Goal: Information Seeking & Learning: Find specific fact

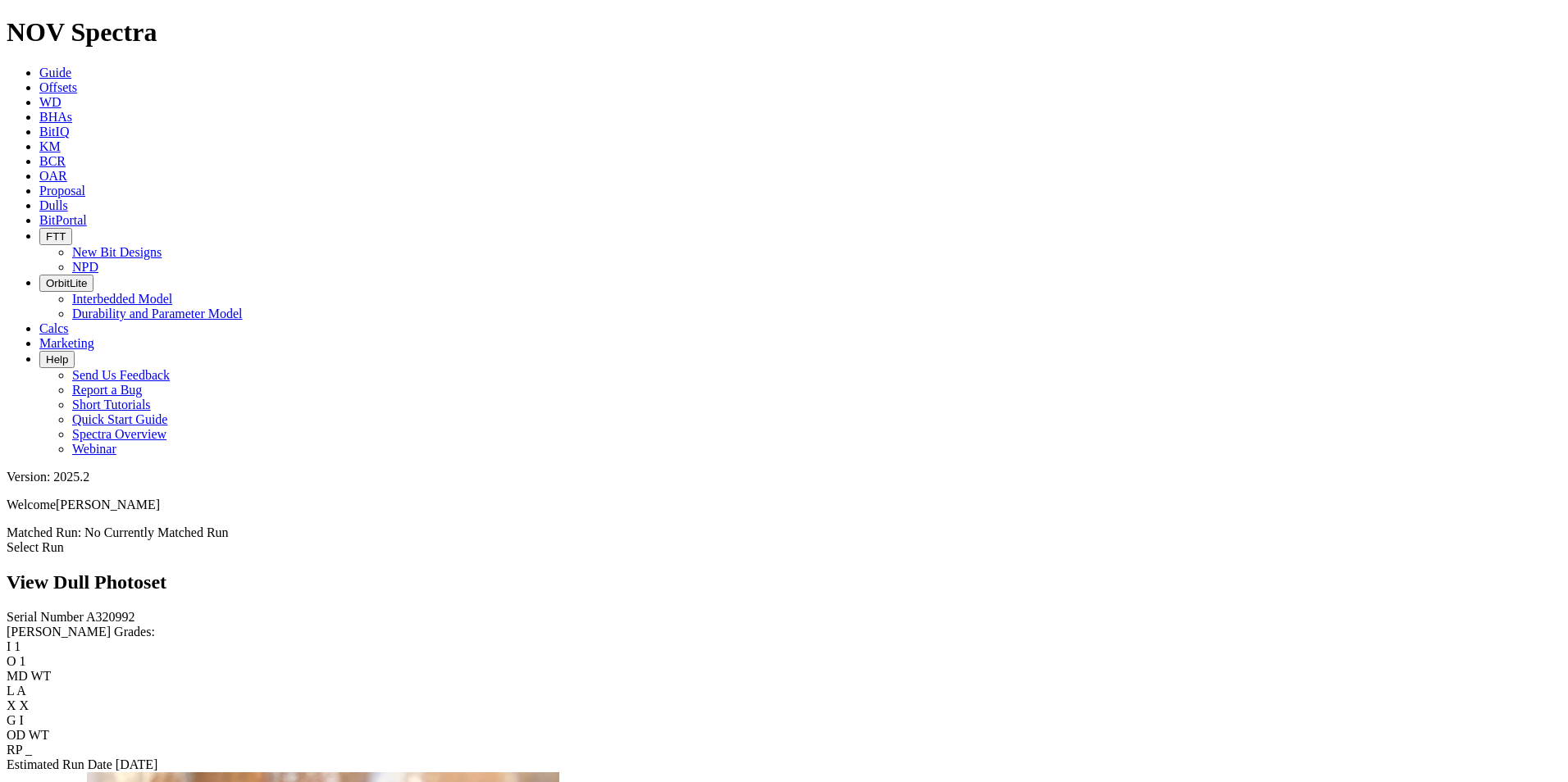
click at [68, 198] on link "Dulls" at bounding box center [54, 204] width 29 height 14
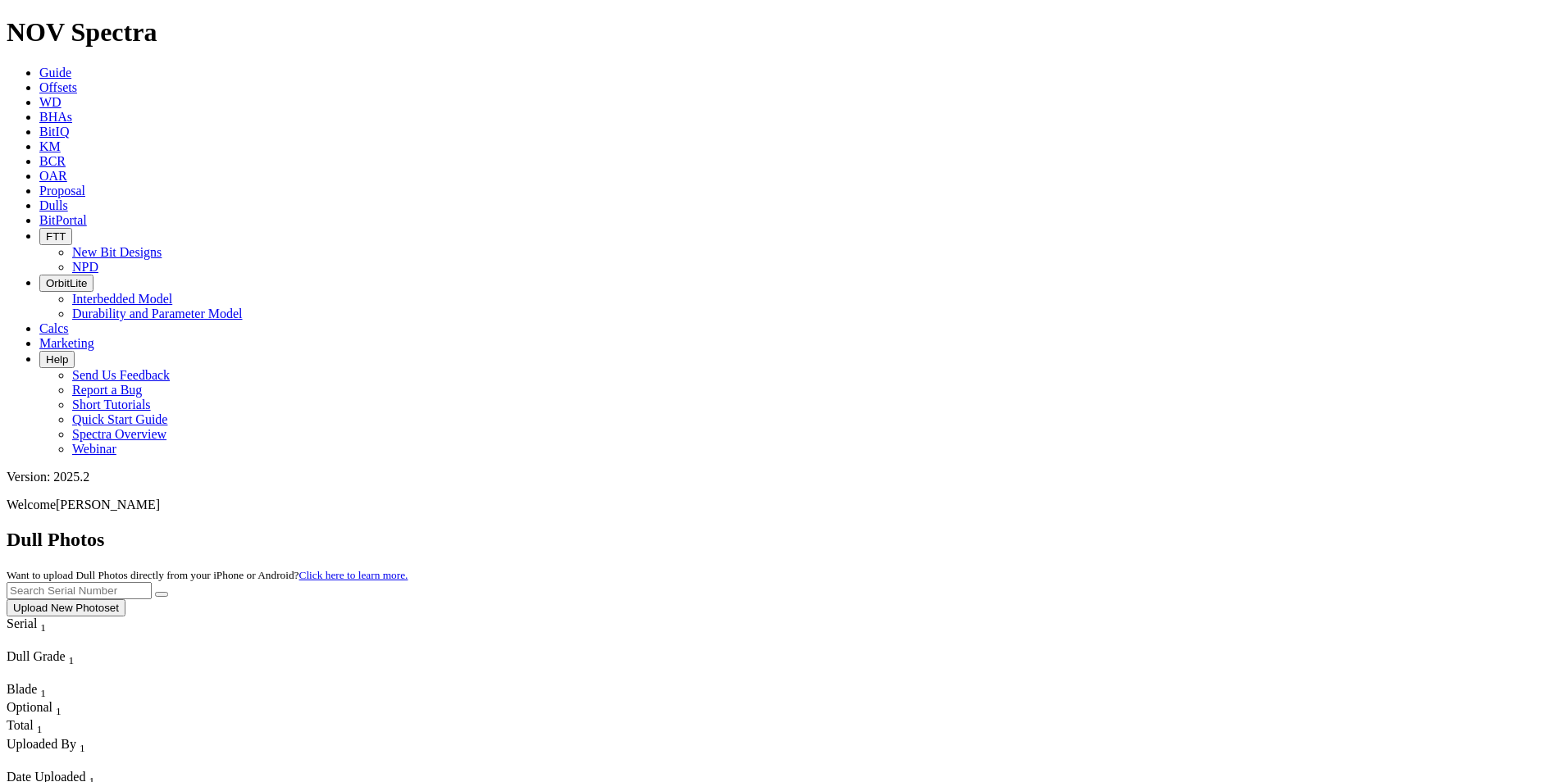
click at [152, 582] on input "text" at bounding box center [79, 590] width 145 height 17
click at [155, 592] on button "submit" at bounding box center [161, 594] width 14 height 5
drag, startPoint x: 1261, startPoint y: 59, endPoint x: 1090, endPoint y: 77, distance: 171.9
click at [1090, 529] on div "Dull Photos Want to upload Dull Photos directly from your iPhone or Android? Cl…" at bounding box center [783, 572] width 1554 height 88
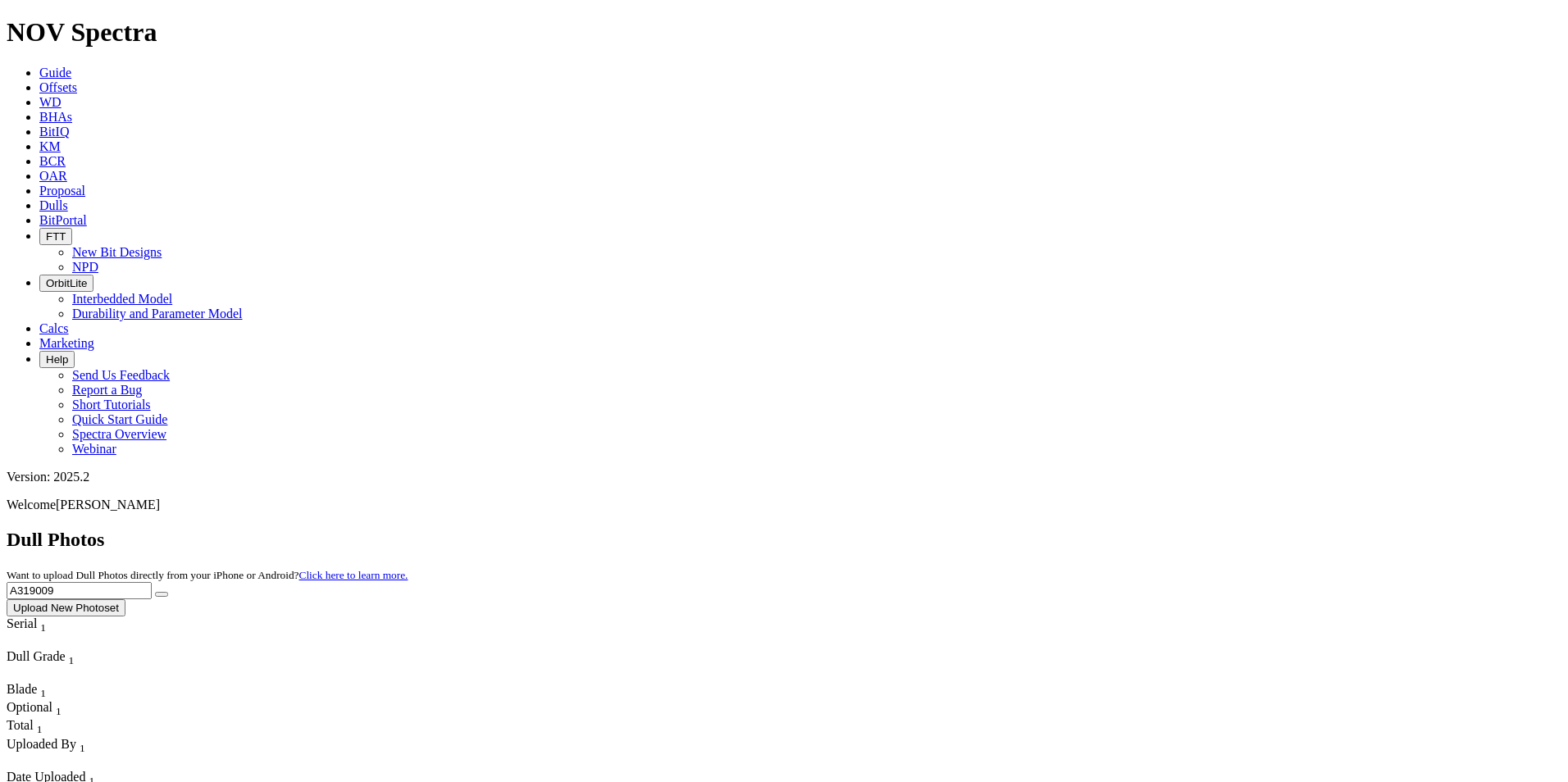
type input "A319009"
click at [155, 592] on button "submit" at bounding box center [161, 594] width 14 height 5
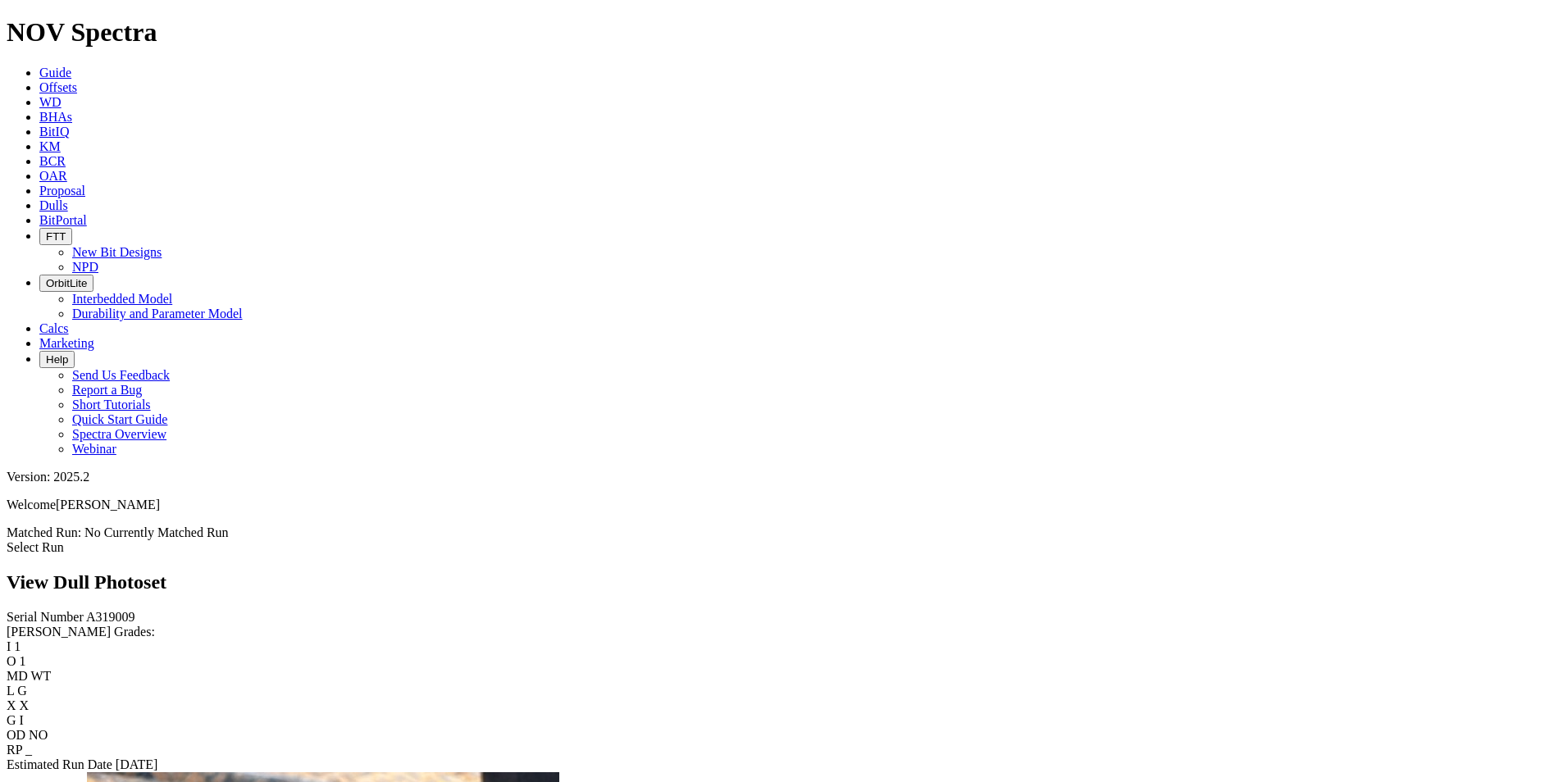
click at [68, 198] on link "Dulls" at bounding box center [54, 204] width 29 height 14
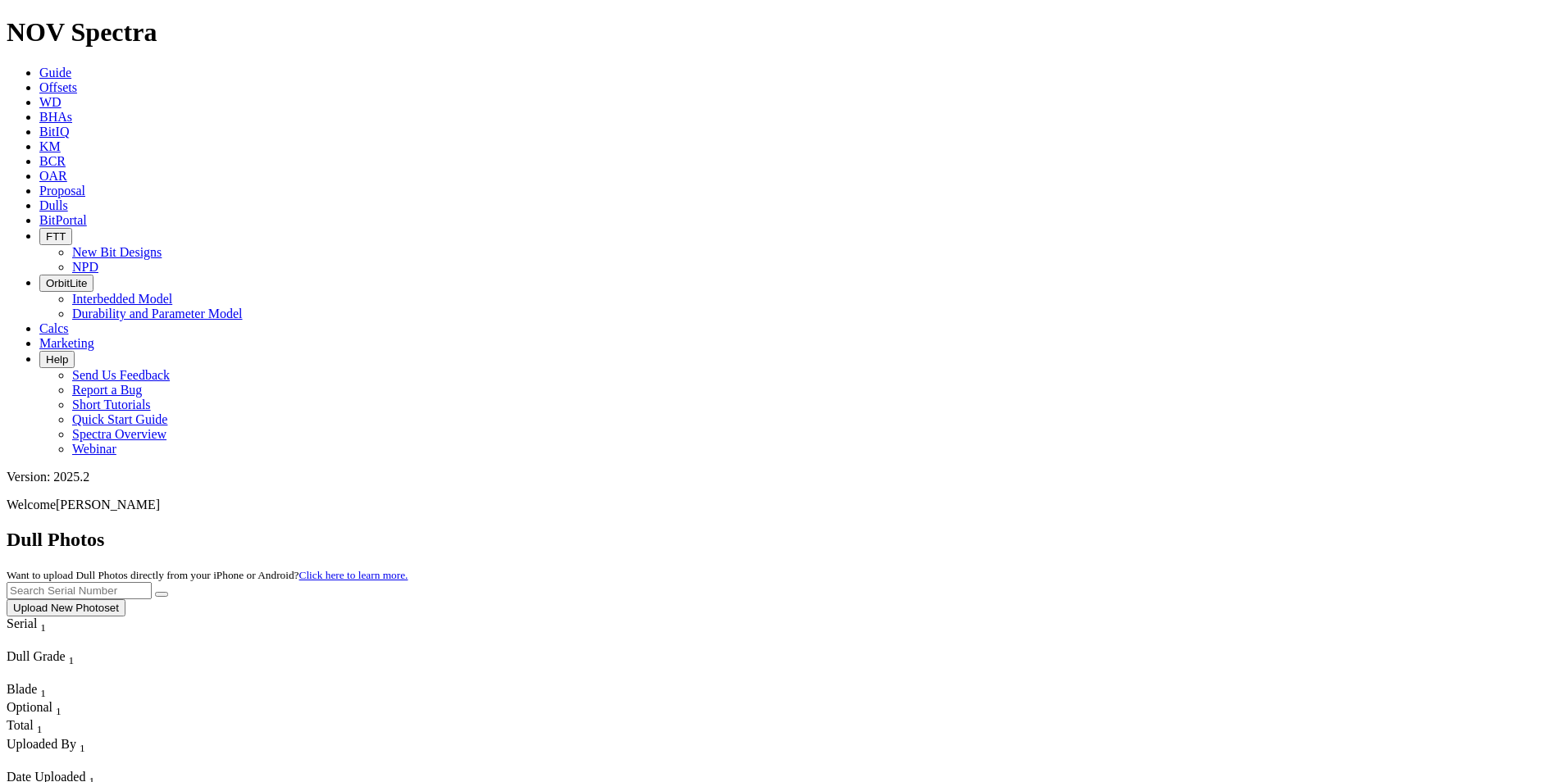
click at [152, 582] on input "text" at bounding box center [79, 590] width 145 height 17
type input "A320988"
click at [168, 592] on button "submit" at bounding box center [161, 594] width 14 height 5
drag, startPoint x: 1270, startPoint y: 71, endPoint x: 1119, endPoint y: 89, distance: 152.1
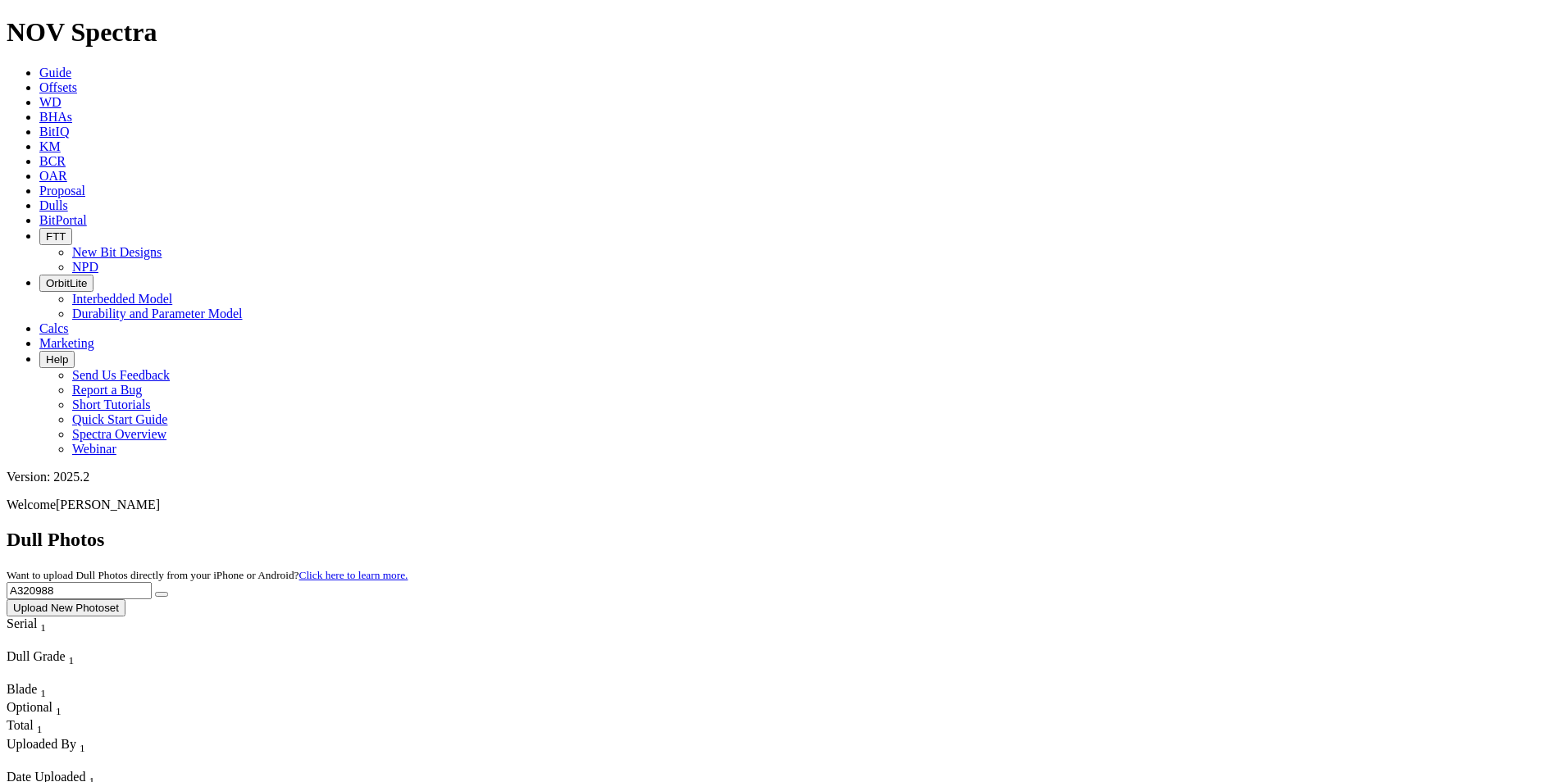
click at [1119, 529] on div "Dull Photos Want to upload Dull Photos directly from your iPhone or Android? Cl…" at bounding box center [783, 572] width 1554 height 88
type input "A319647"
click at [155, 592] on button "submit" at bounding box center [161, 594] width 14 height 5
drag, startPoint x: 1224, startPoint y: 65, endPoint x: 1107, endPoint y: 58, distance: 117.2
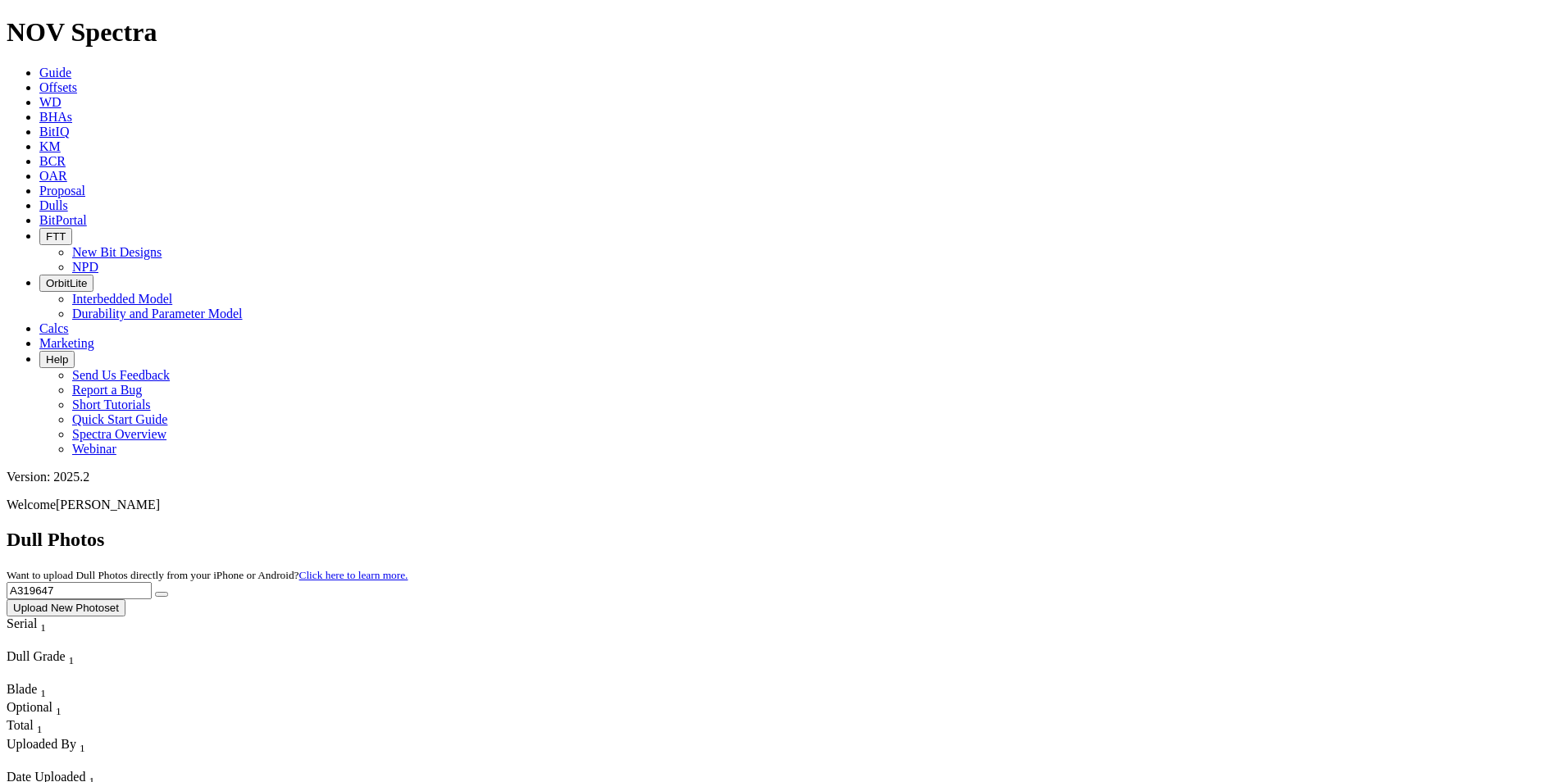
click at [1112, 529] on div "Dull Photos Want to upload Dull Photos directly from your iPhone or Android? Cl…" at bounding box center [783, 572] width 1554 height 88
click at [155, 592] on button "submit" at bounding box center [161, 594] width 14 height 5
click at [152, 582] on input "A3209987" at bounding box center [79, 590] width 145 height 17
click at [155, 592] on button "submit" at bounding box center [161, 594] width 14 height 5
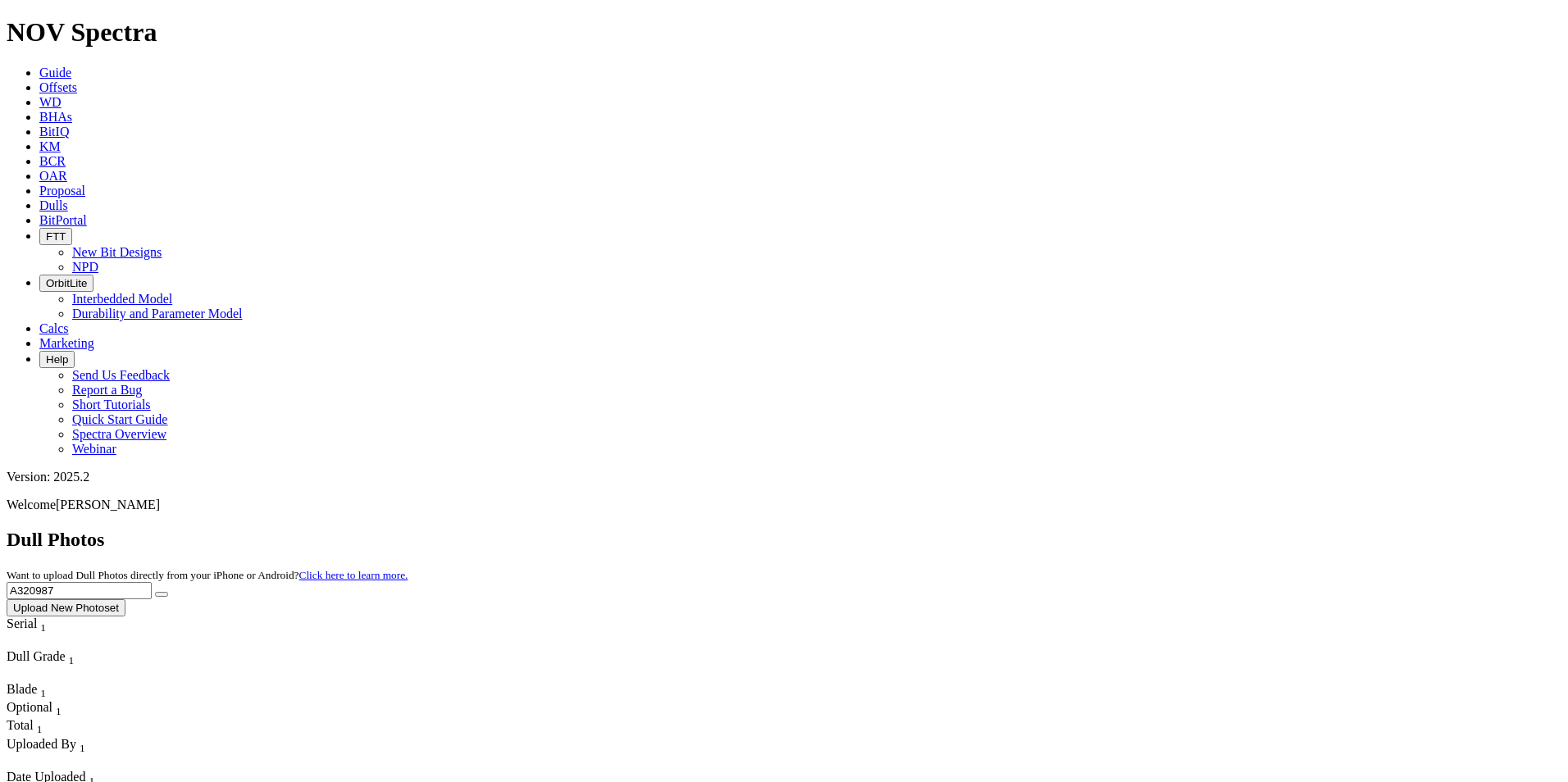
drag, startPoint x: 1246, startPoint y: 67, endPoint x: 1120, endPoint y: 61, distance: 126.1
click at [1120, 529] on div "Dull Photos Want to upload Dull Photos directly from your iPhone or Android? Cl…" at bounding box center [783, 572] width 1554 height 88
click at [155, 592] on button "submit" at bounding box center [161, 594] width 14 height 5
drag, startPoint x: 1242, startPoint y: 83, endPoint x: 1104, endPoint y: 88, distance: 138.1
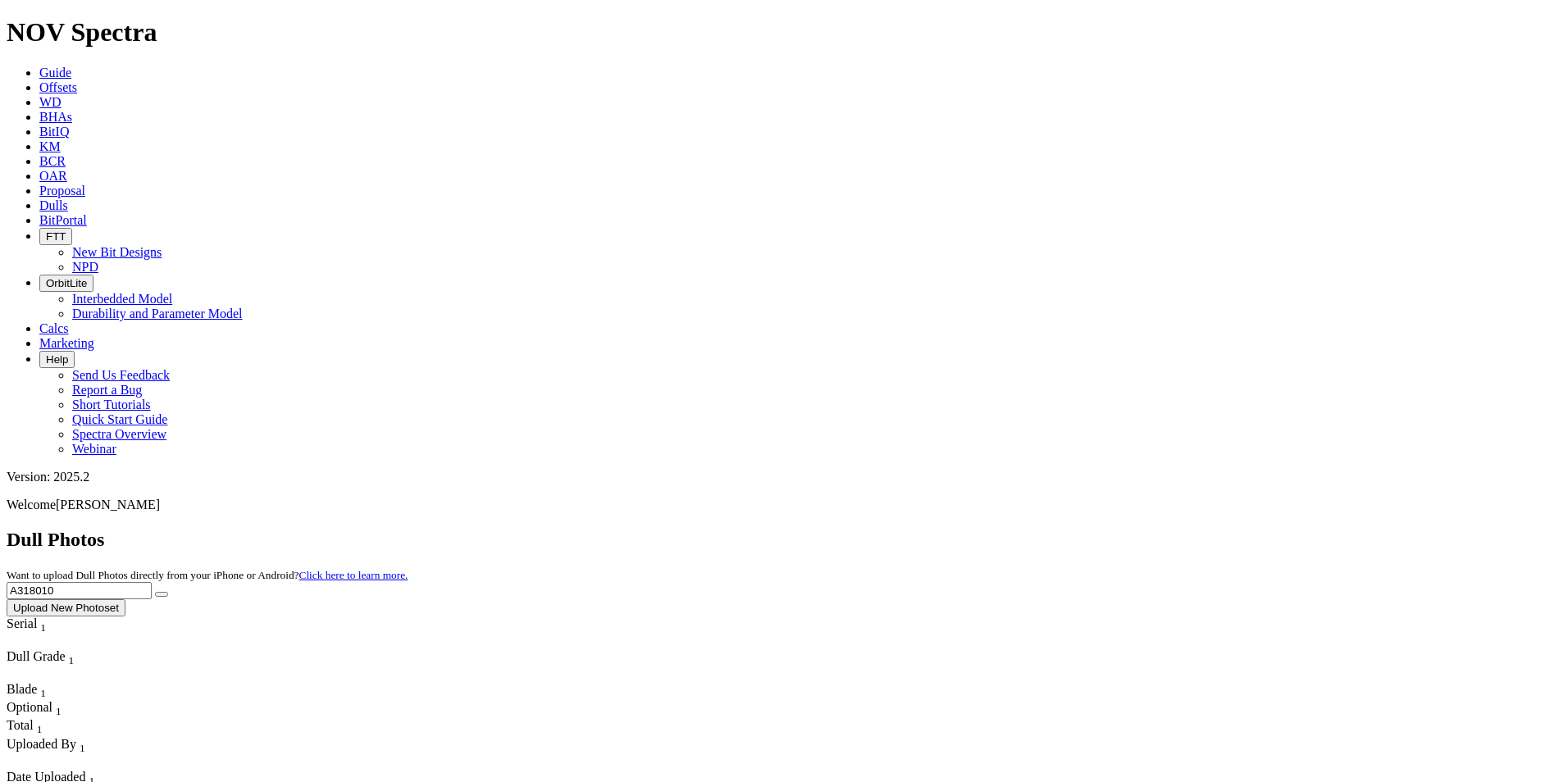
click at [1119, 529] on div "Dull Photos Want to upload Dull Photos directly from your iPhone or Android? Cl…" at bounding box center [783, 572] width 1554 height 88
drag, startPoint x: 1403, startPoint y: 71, endPoint x: 1385, endPoint y: 71, distance: 18.0
click at [1400, 582] on span "A320275 Upload New Photoset" at bounding box center [783, 598] width 1554 height 32
click at [162, 594] on icon "submit" at bounding box center [162, 594] width 0 height 0
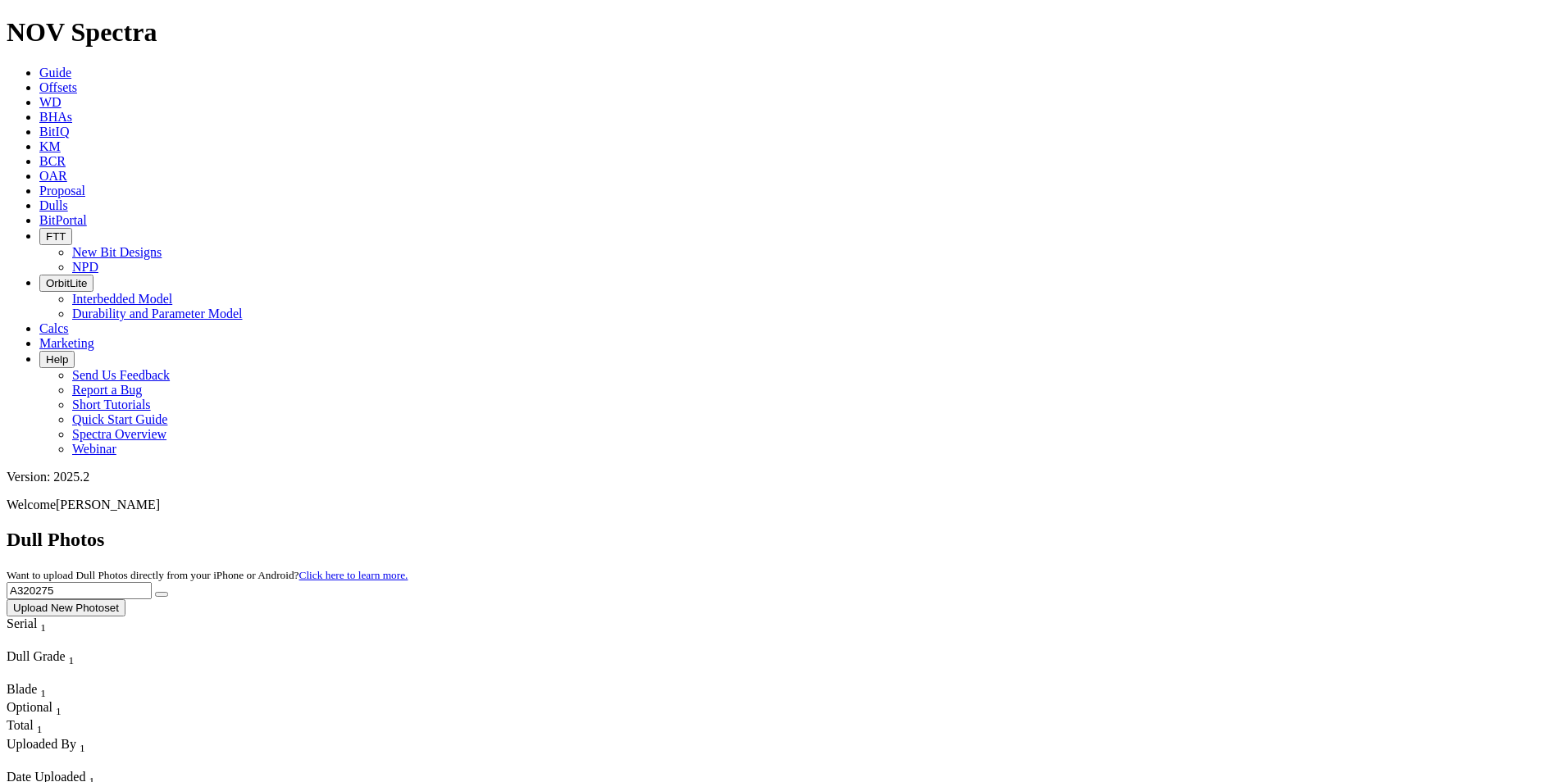
drag, startPoint x: 1244, startPoint y: 71, endPoint x: 1077, endPoint y: 75, distance: 167.0
click at [1077, 529] on div "Dull Photos Want to upload Dull Photos directly from your iPhone or Android? Cl…" at bounding box center [783, 572] width 1554 height 88
type input "A302141"
click at [155, 592] on button "submit" at bounding box center [161, 594] width 14 height 5
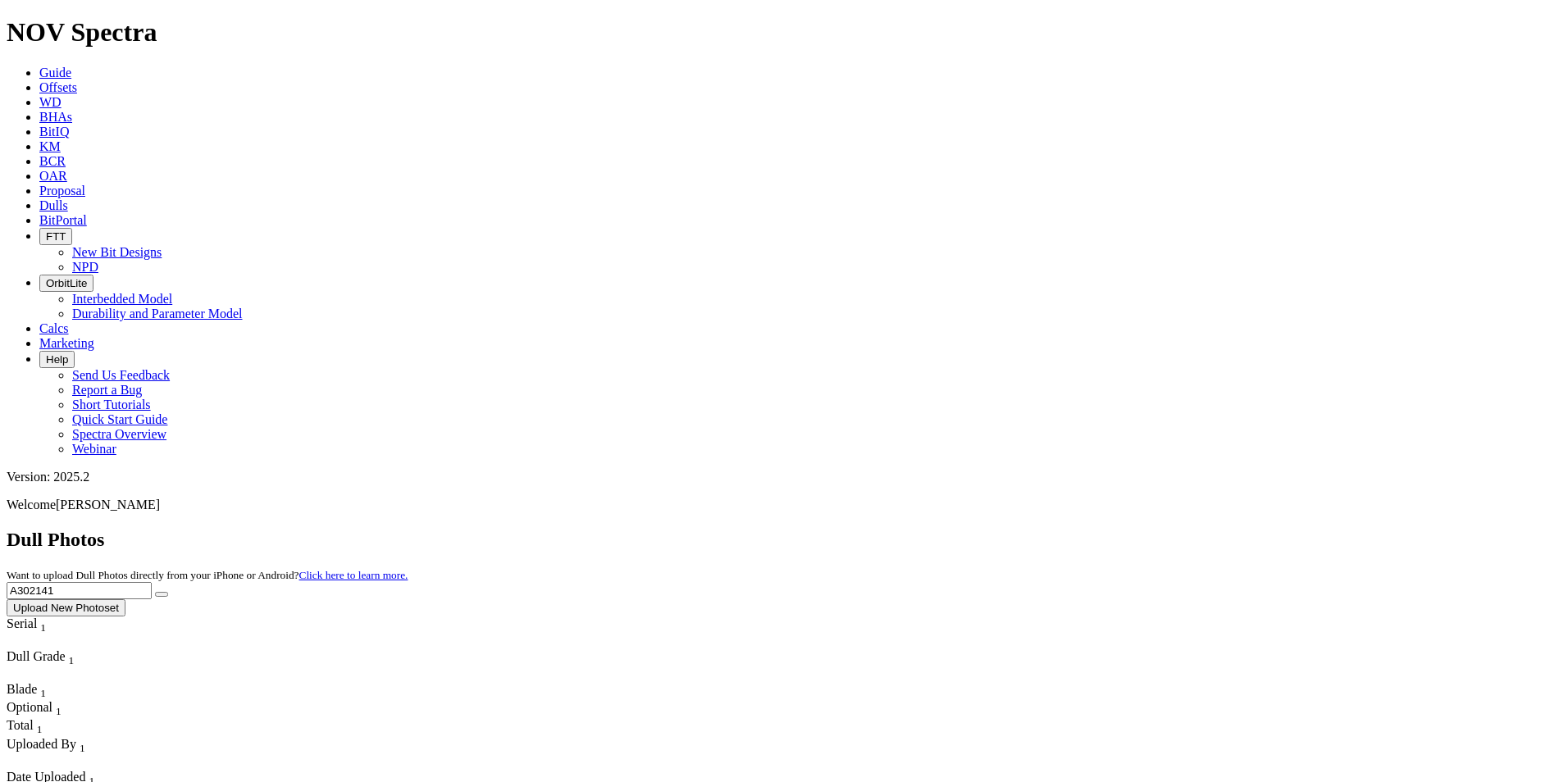
drag, startPoint x: 1235, startPoint y: 66, endPoint x: 1056, endPoint y: 66, distance: 179.0
click at [1057, 529] on div "Dull Photos Want to upload Dull Photos directly from your iPhone or Android? Cl…" at bounding box center [783, 572] width 1554 height 88
type input "A321347"
click at [155, 592] on button "submit" at bounding box center [161, 594] width 14 height 5
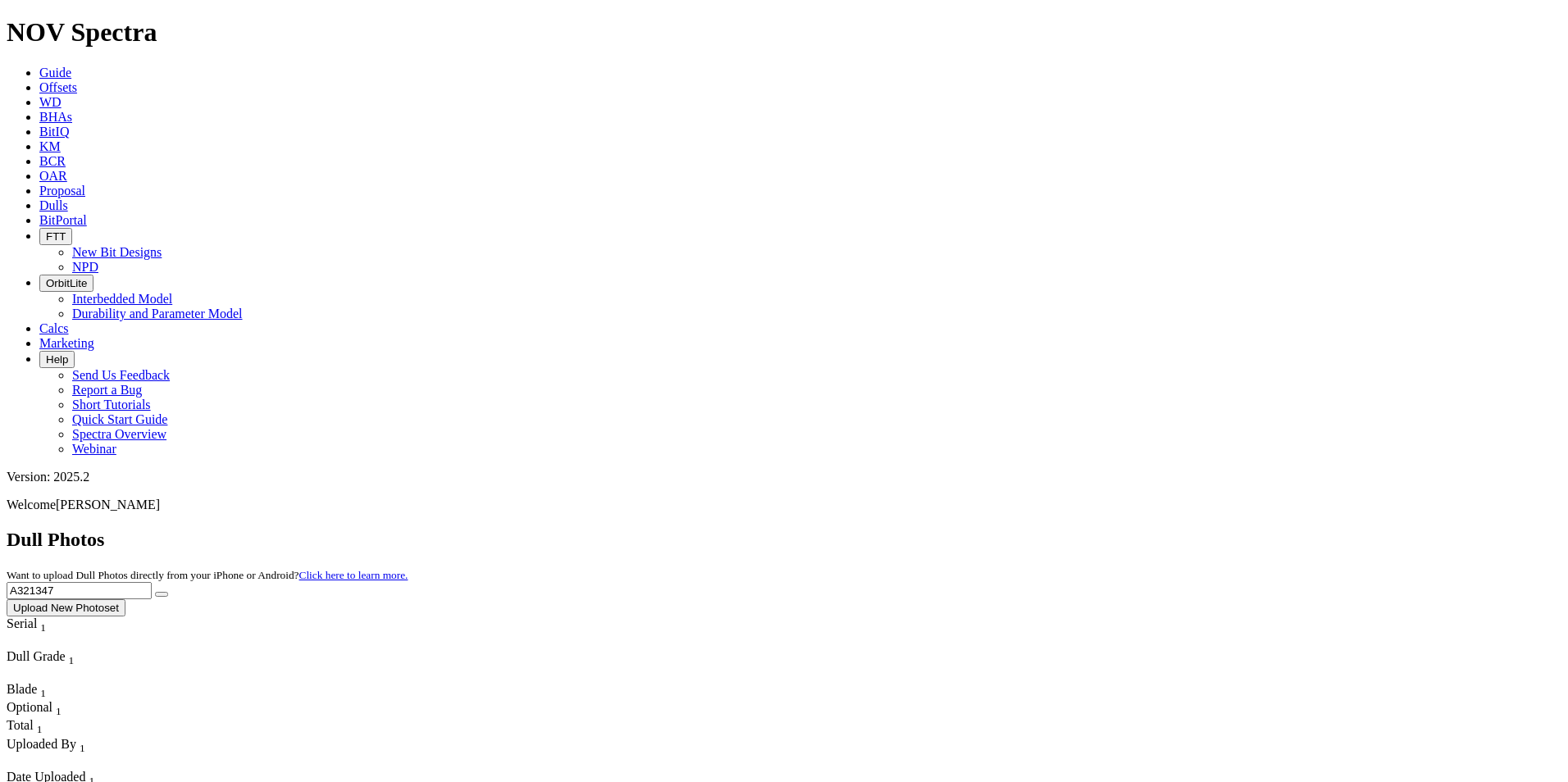
drag, startPoint x: 1242, startPoint y: 82, endPoint x: 1143, endPoint y: 69, distance: 99.8
click at [1145, 529] on div "Dull Photos Want to upload Dull Photos directly from your iPhone or Android? Cl…" at bounding box center [783, 572] width 1554 height 88
click at [155, 592] on button "submit" at bounding box center [161, 594] width 14 height 5
drag, startPoint x: 1193, startPoint y: 75, endPoint x: 1062, endPoint y: 66, distance: 131.3
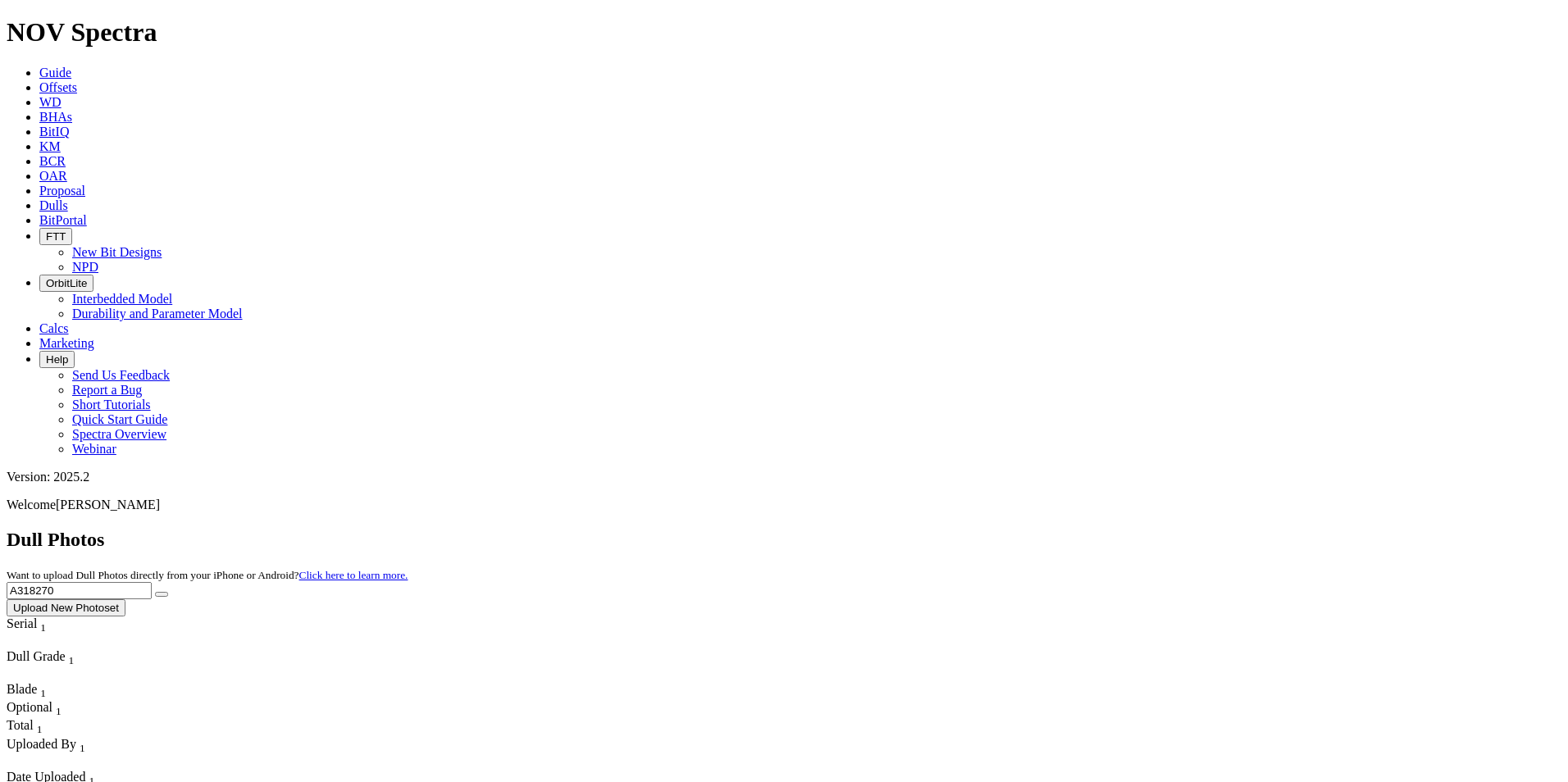
click at [1068, 529] on div "Dull Photos Want to upload Dull Photos directly from your iPhone or Android? Cl…" at bounding box center [783, 572] width 1554 height 88
click at [155, 592] on button "submit" at bounding box center [161, 594] width 14 height 5
click at [152, 582] on input "A33533" at bounding box center [79, 590] width 145 height 17
type input "A313533"
click at [155, 592] on button "submit" at bounding box center [161, 594] width 14 height 5
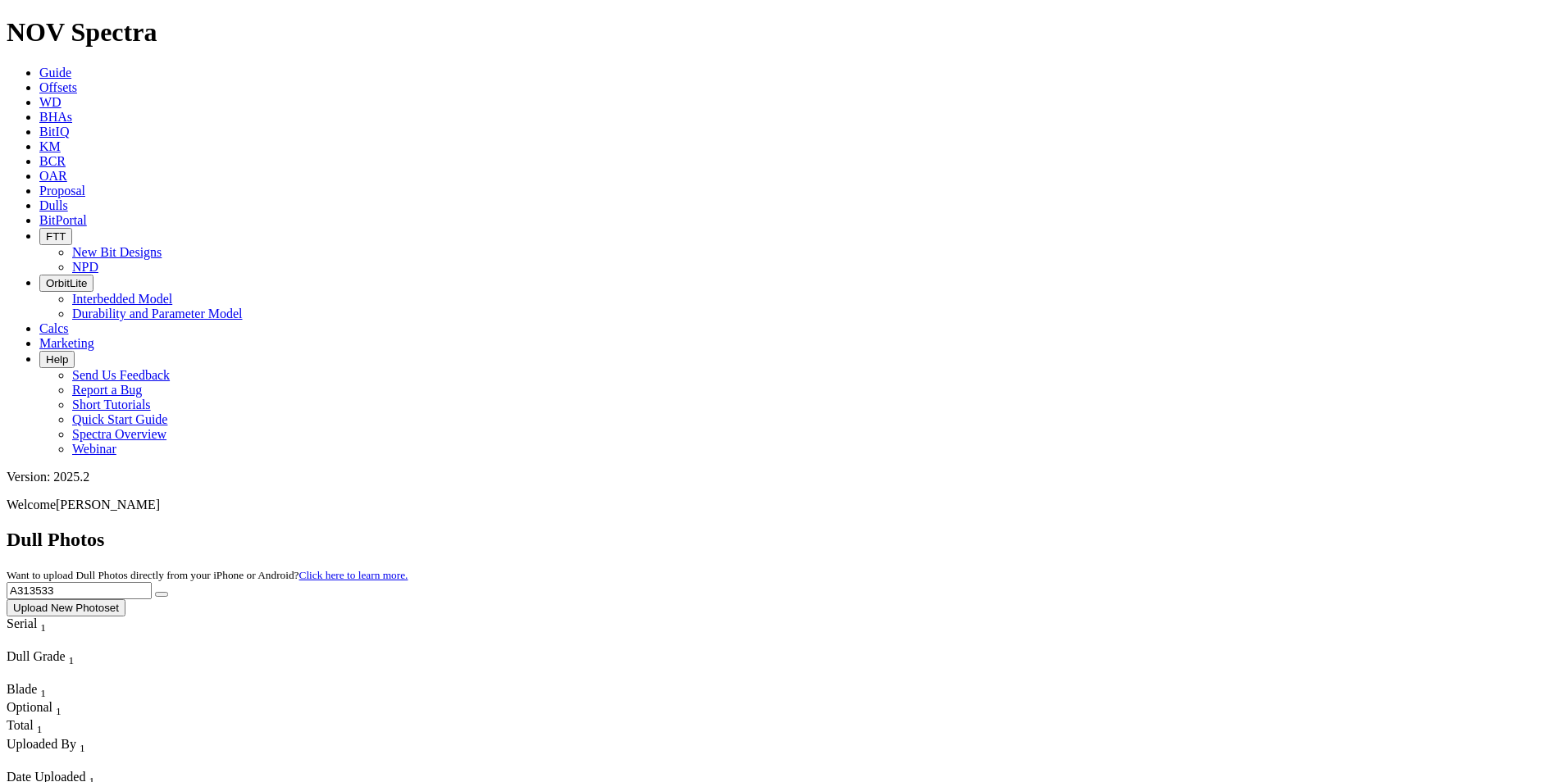
drag, startPoint x: 1253, startPoint y: 70, endPoint x: 1121, endPoint y: 83, distance: 132.6
click at [1121, 529] on div "Dull Photos Want to upload Dull Photos directly from your iPhone or Android? Cl…" at bounding box center [783, 572] width 1554 height 88
click at [155, 592] on button "submit" at bounding box center [161, 594] width 14 height 5
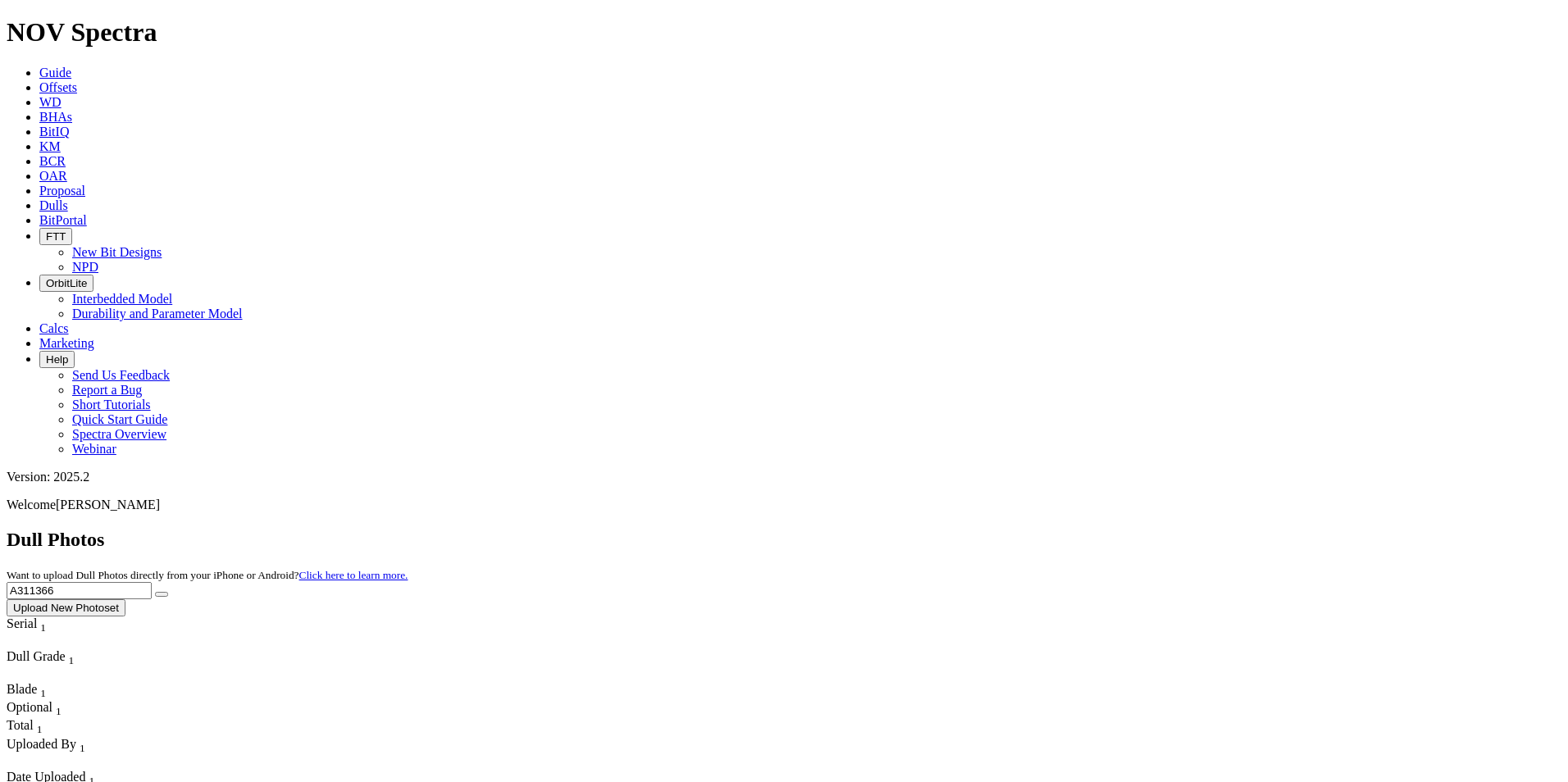
drag, startPoint x: 1224, startPoint y: 77, endPoint x: 1041, endPoint y: 63, distance: 183.5
click at [1042, 529] on div "Dull Photos Want to upload Dull Photos directly from your iPhone or Android? Cl…" at bounding box center [783, 572] width 1554 height 88
click at [155, 592] on button "submit" at bounding box center [161, 594] width 14 height 5
drag, startPoint x: 1323, startPoint y: 65, endPoint x: 1087, endPoint y: 52, distance: 236.4
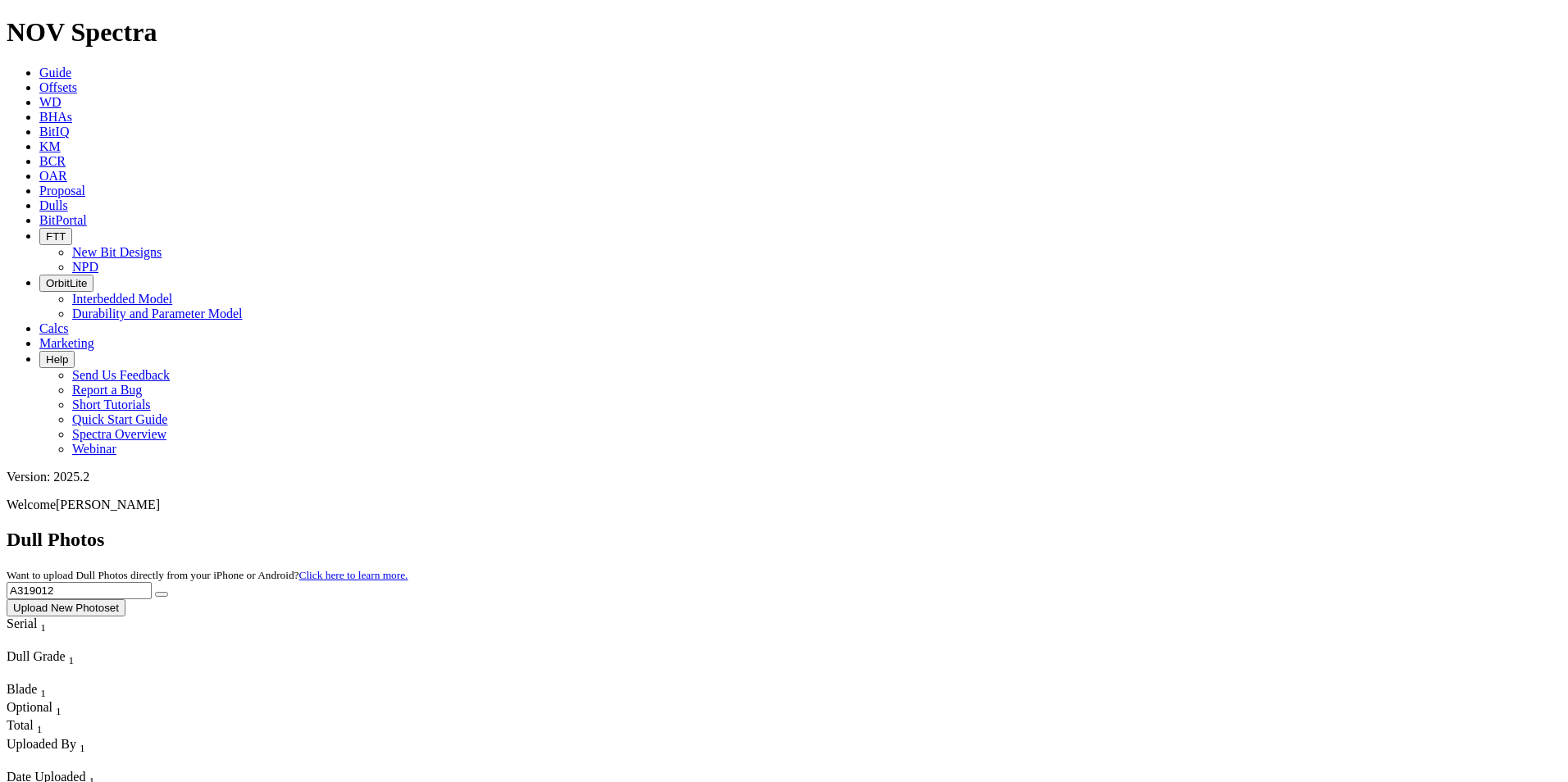
click at [1087, 529] on div "Dull Photos Want to upload Dull Photos directly from your iPhone or Android? Cl…" at bounding box center [783, 572] width 1554 height 88
drag, startPoint x: 1349, startPoint y: 67, endPoint x: 1361, endPoint y: 72, distance: 13.0
click at [152, 582] on input "A313230" at bounding box center [79, 590] width 145 height 17
type input "A313230"
click at [168, 592] on button "submit" at bounding box center [161, 594] width 14 height 5
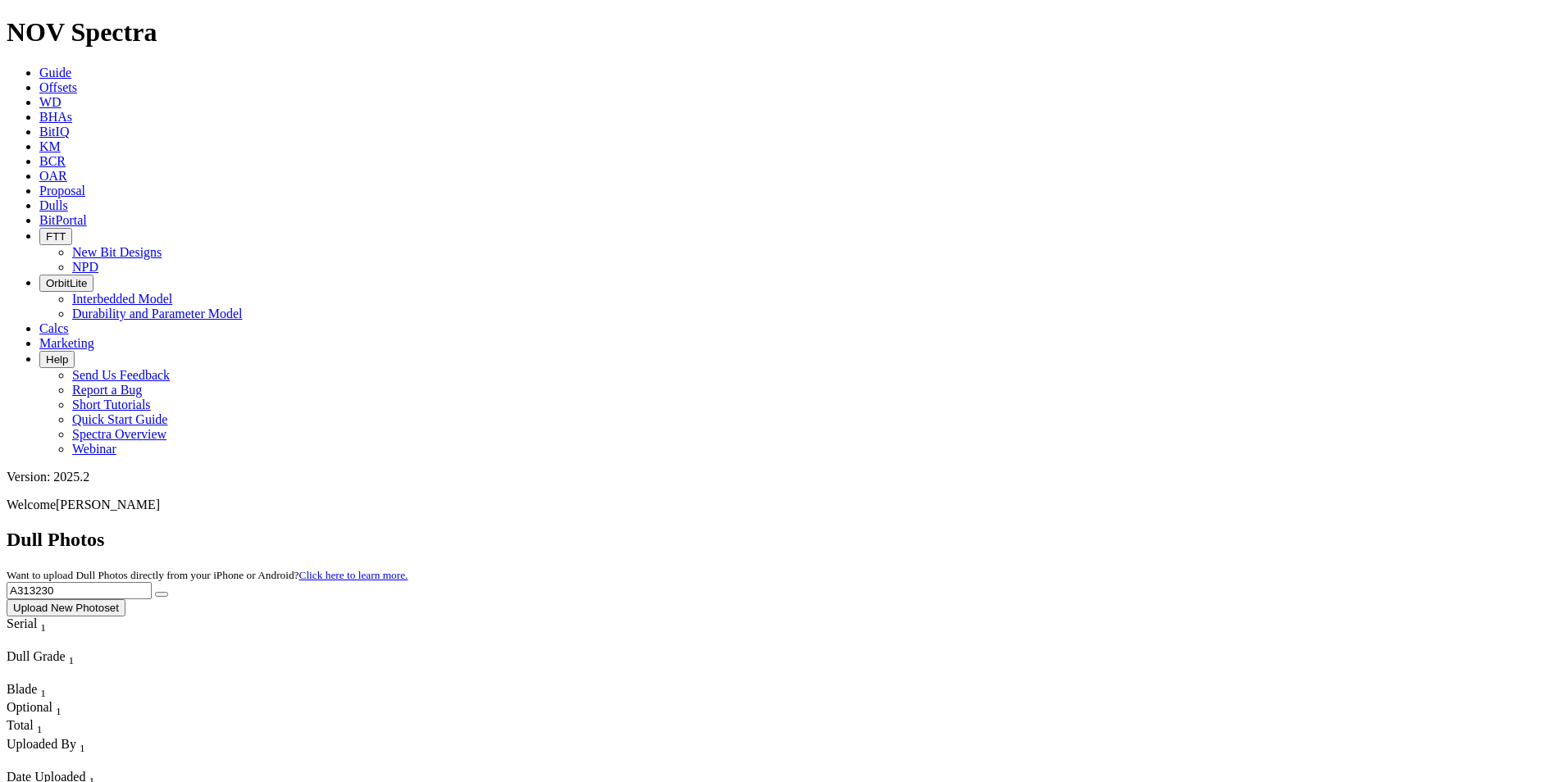
drag, startPoint x: 1236, startPoint y: 70, endPoint x: 1098, endPoint y: 53, distance: 139.0
type input "A321112"
click at [155, 592] on button "submit" at bounding box center [161, 594] width 14 height 5
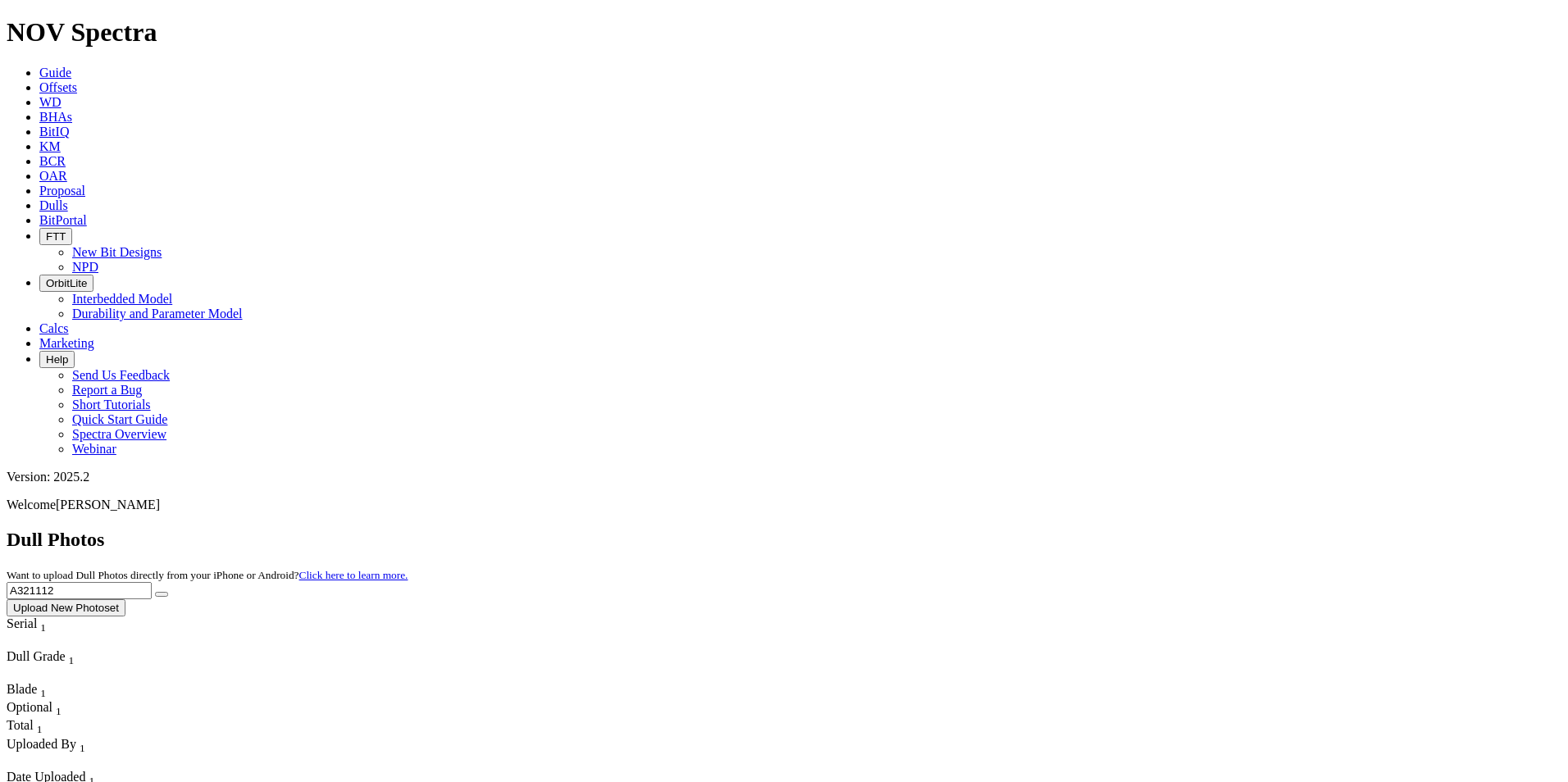
drag, startPoint x: 1270, startPoint y: 75, endPoint x: 1112, endPoint y: 36, distance: 162.7
type input "A315121"
click at [155, 592] on button "submit" at bounding box center [161, 594] width 14 height 5
drag, startPoint x: 1242, startPoint y: 66, endPoint x: 1120, endPoint y: 54, distance: 122.6
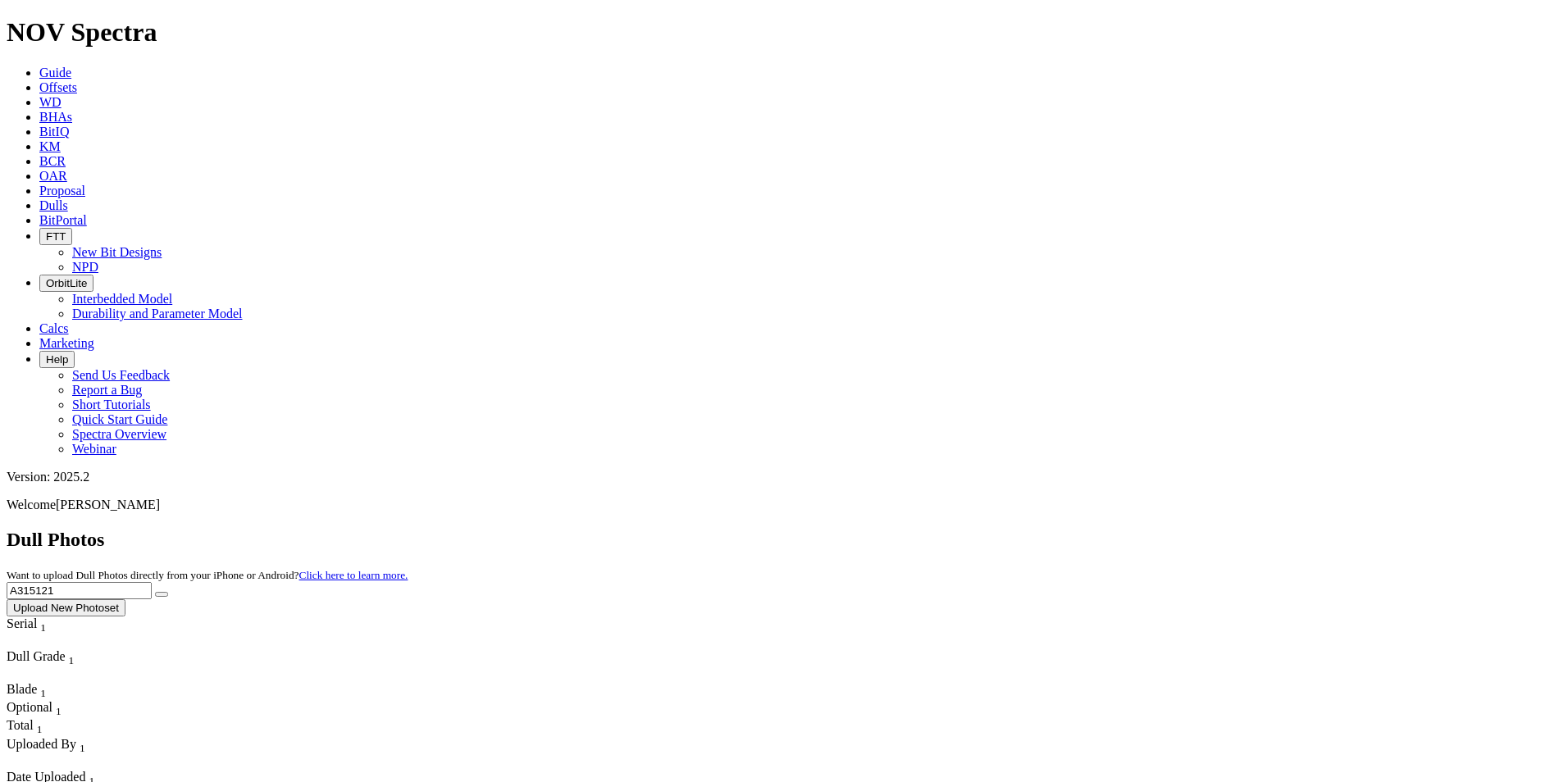
click at [1120, 529] on div "Dull Photos Want to upload Dull Photos directly from your iPhone or Android? Cl…" at bounding box center [783, 572] width 1554 height 88
type input "A321124"
click at [155, 592] on button "submit" at bounding box center [161, 594] width 14 height 5
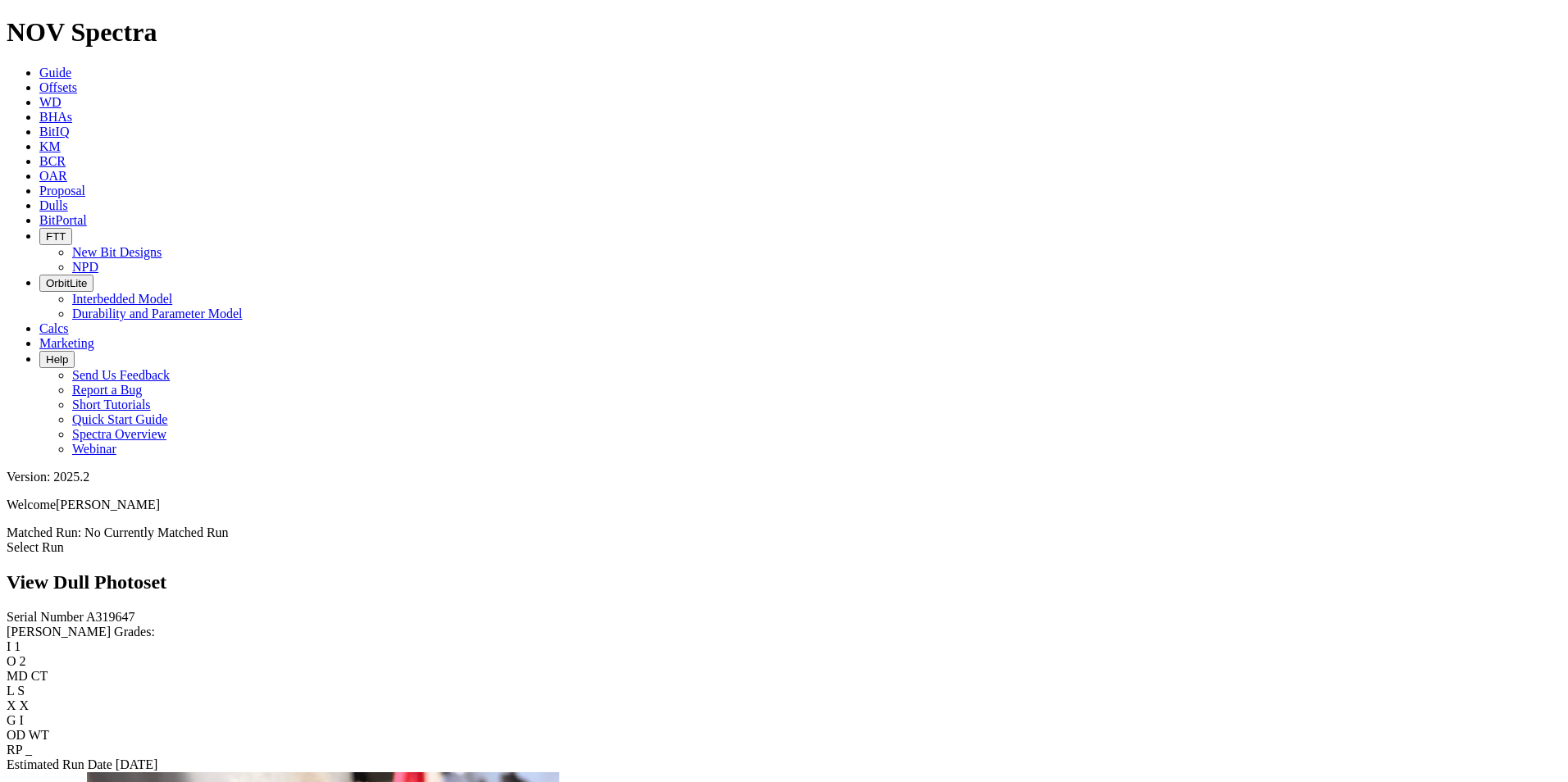
scroll to position [82, 0]
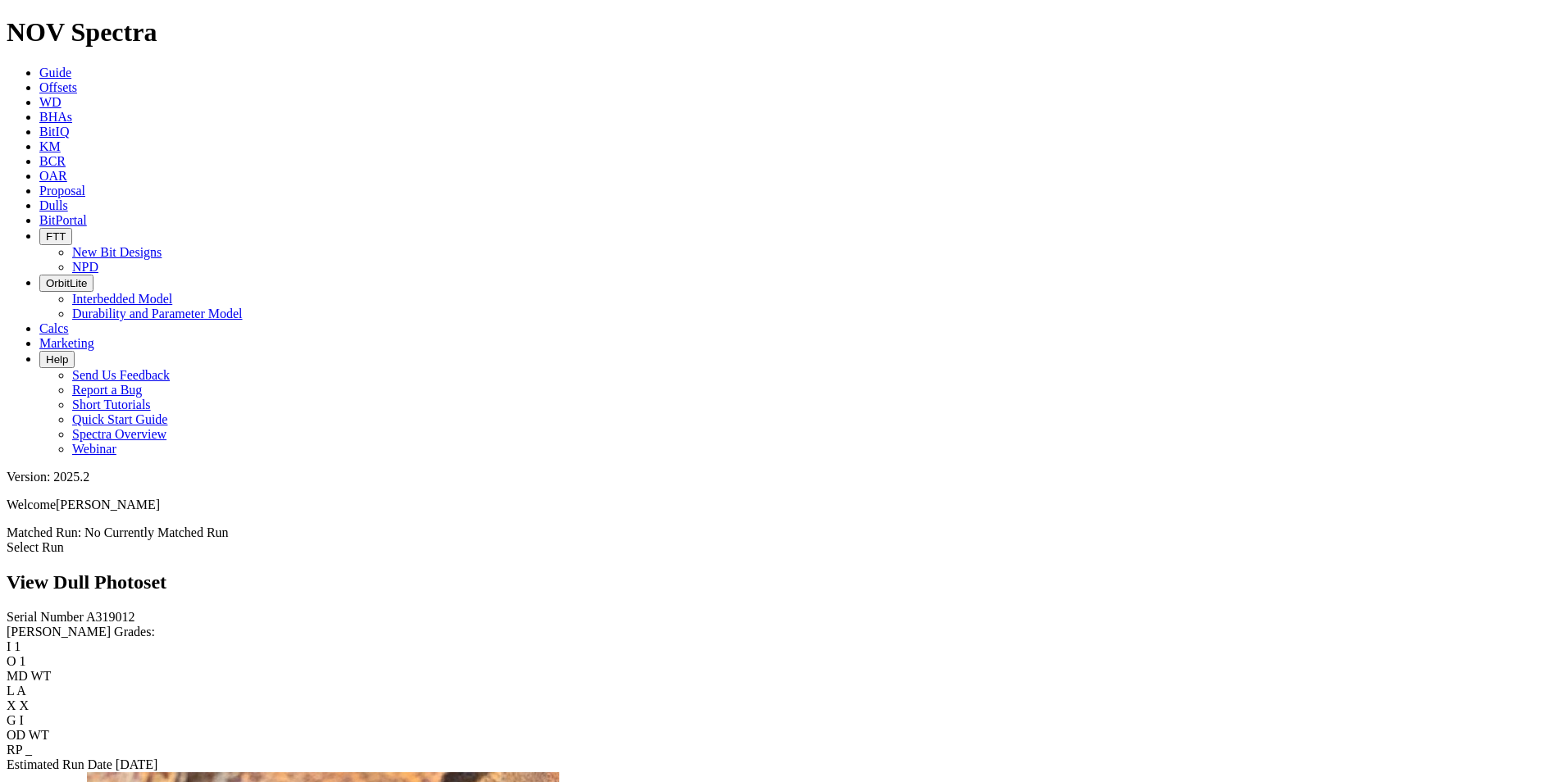
scroll to position [2538, 0]
